Goal: Task Accomplishment & Management: Use online tool/utility

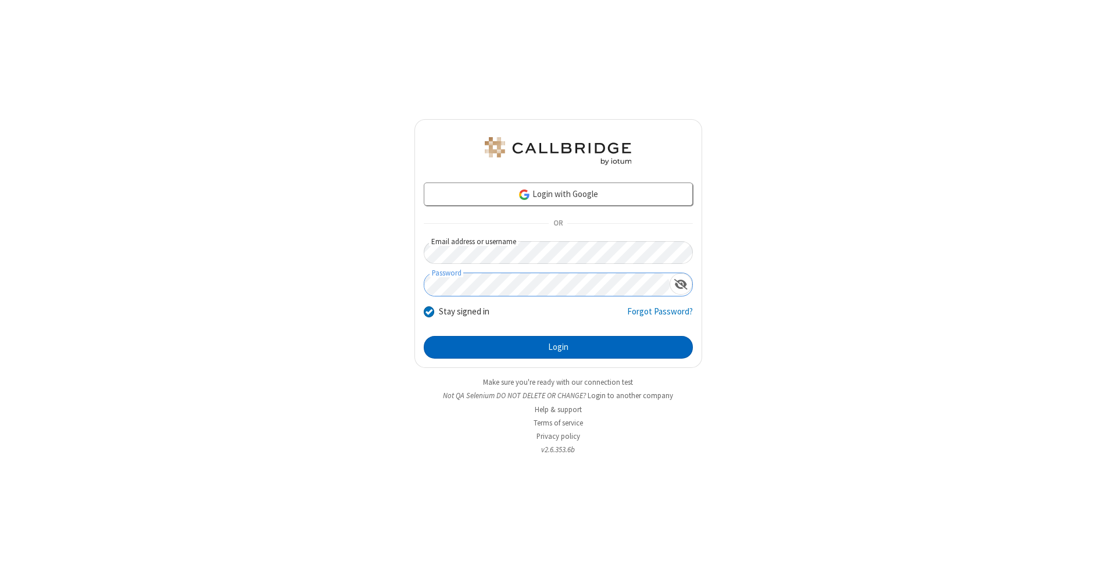
click at [558, 347] on button "Login" at bounding box center [558, 347] width 269 height 23
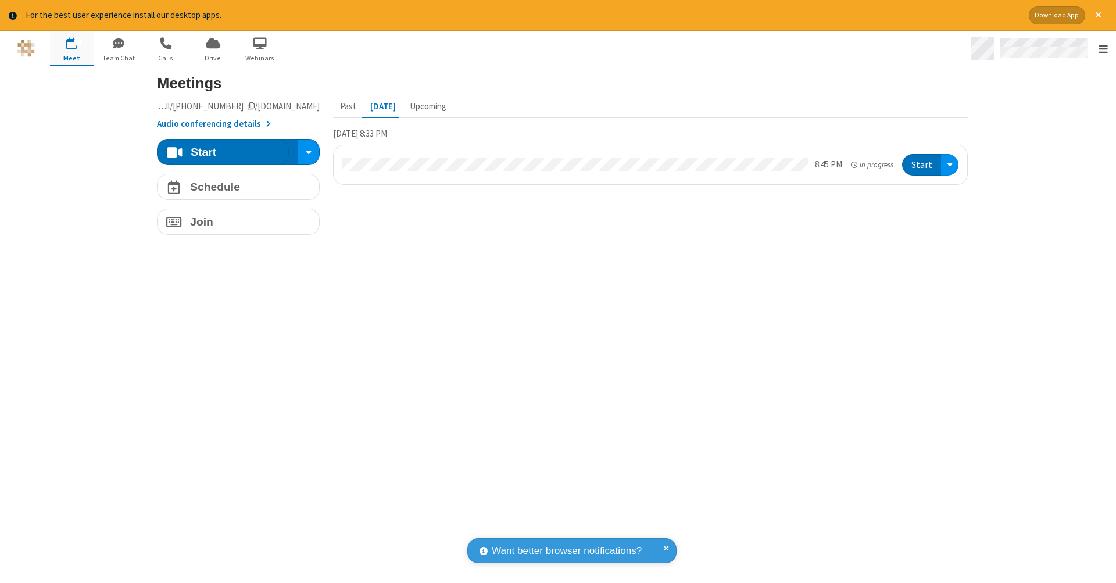
click at [1102, 49] on span "Open menu" at bounding box center [1102, 49] width 9 height 12
click at [213, 58] on span "Drive" at bounding box center [213, 58] width 44 height 10
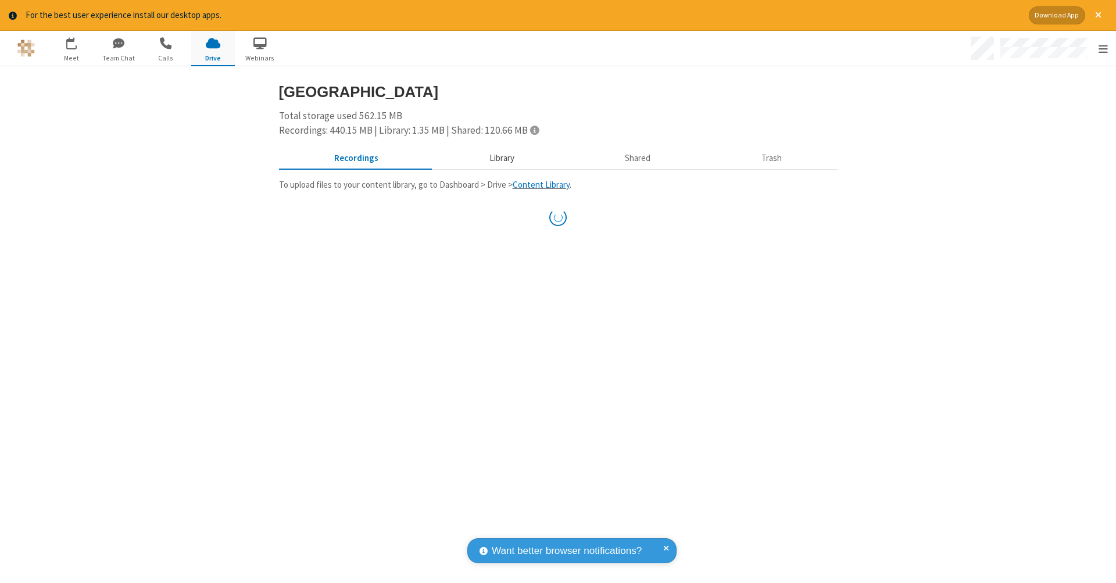
click at [496, 157] on button "Library" at bounding box center [501, 158] width 136 height 22
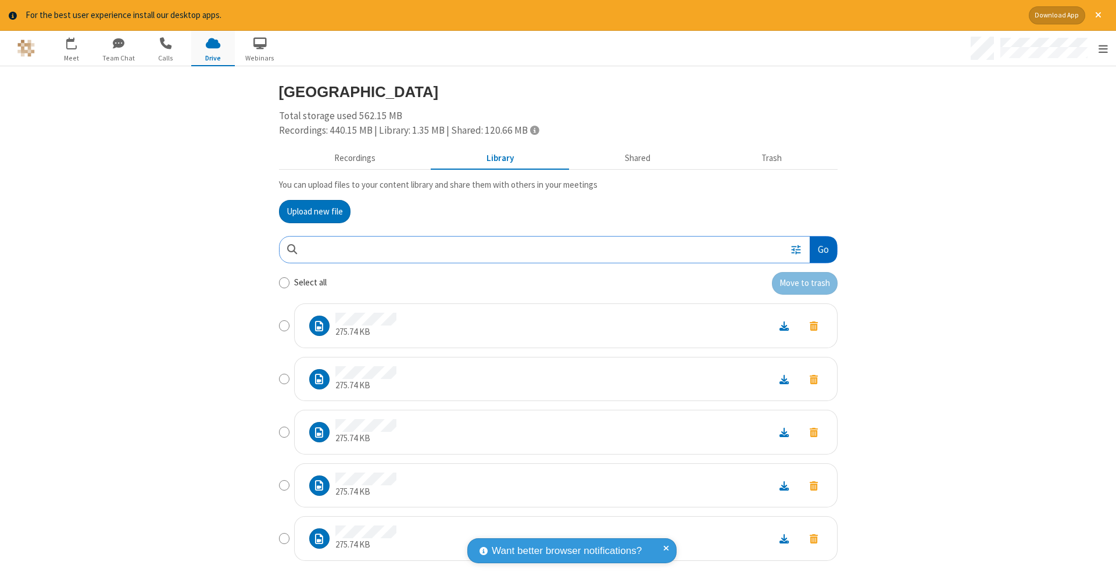
click at [818, 247] on button "Go" at bounding box center [822, 249] width 27 height 26
click at [310, 210] on button "Upload new file" at bounding box center [314, 211] width 71 height 23
